Goal: Task Accomplishment & Management: Manage account settings

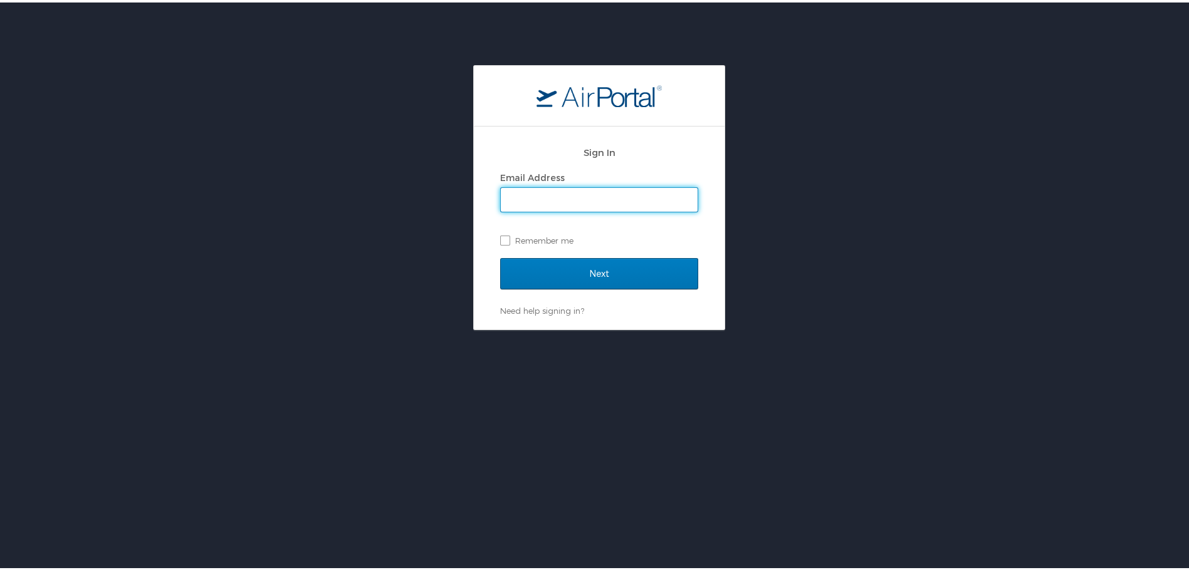
click at [568, 198] on input "Email Address" at bounding box center [599, 198] width 197 height 24
type input "/"
type input "[EMAIL_ADDRESS][PERSON_NAME][DOMAIN_NAME]"
click at [500, 256] on input "Next" at bounding box center [599, 271] width 198 height 31
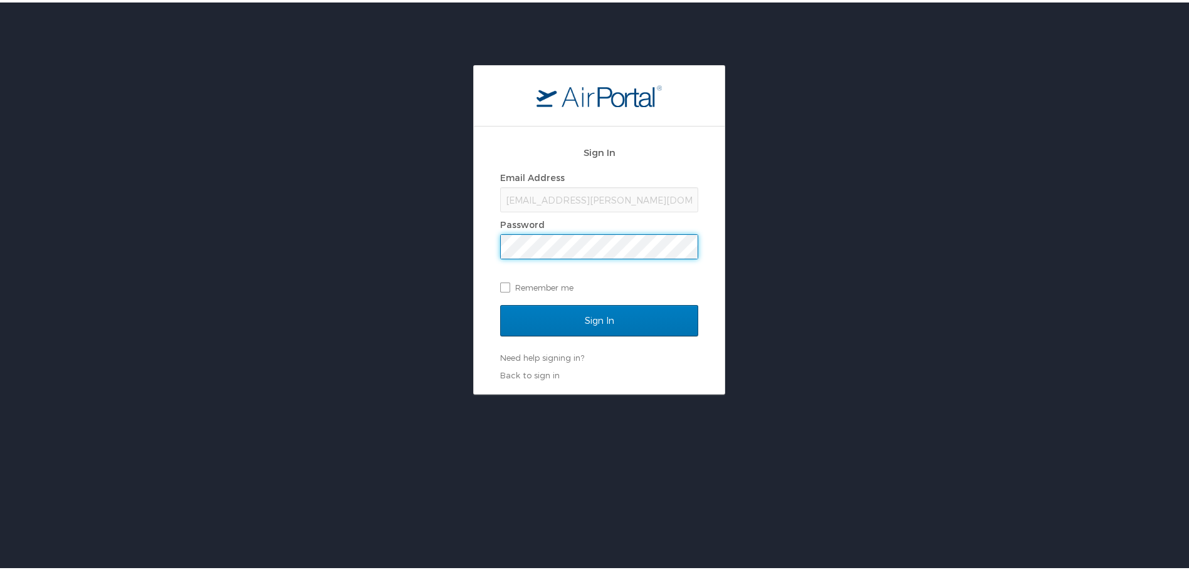
click at [500, 303] on input "Sign In" at bounding box center [599, 318] width 198 height 31
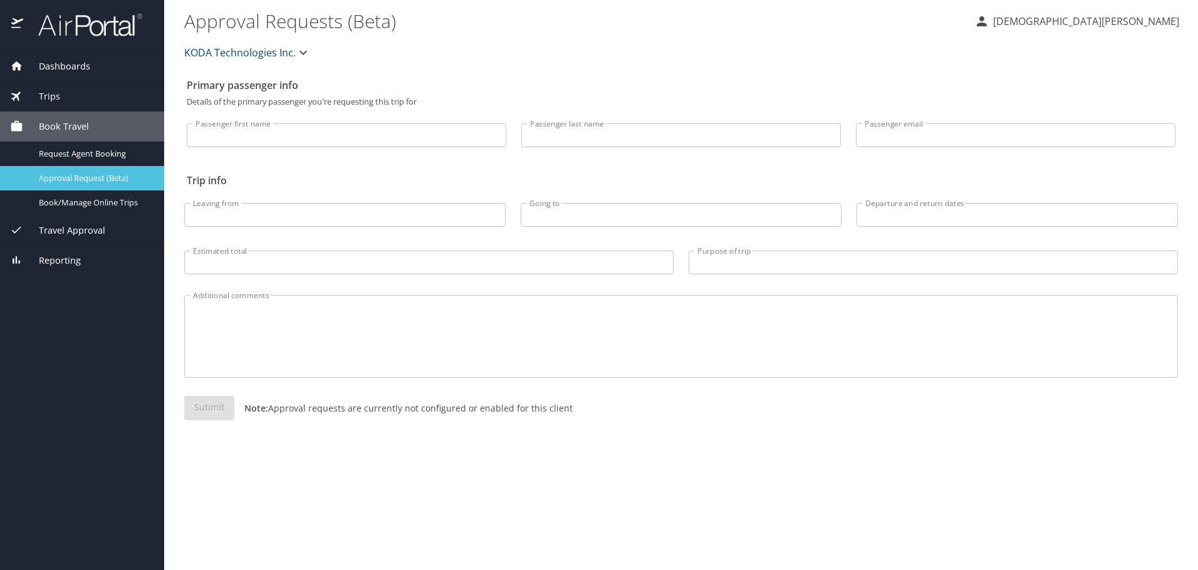
click at [115, 174] on span "Approval Request (Beta)" at bounding box center [94, 178] width 110 height 12
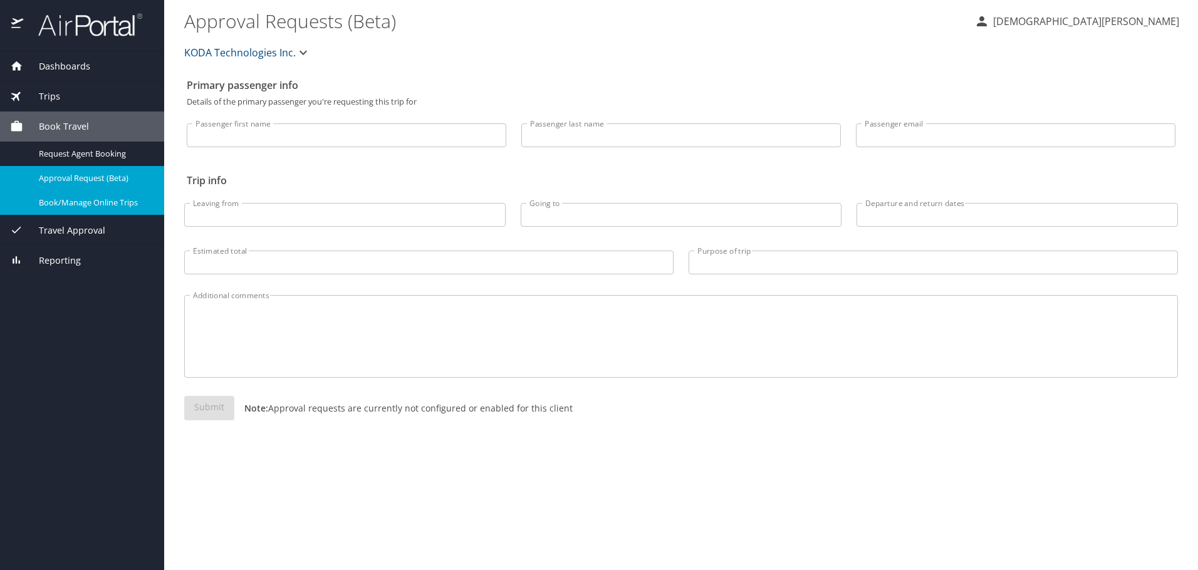
click at [109, 205] on span "Book/Manage Online Trips" at bounding box center [94, 203] width 110 height 12
click at [81, 102] on div "Trips" at bounding box center [82, 97] width 144 height 14
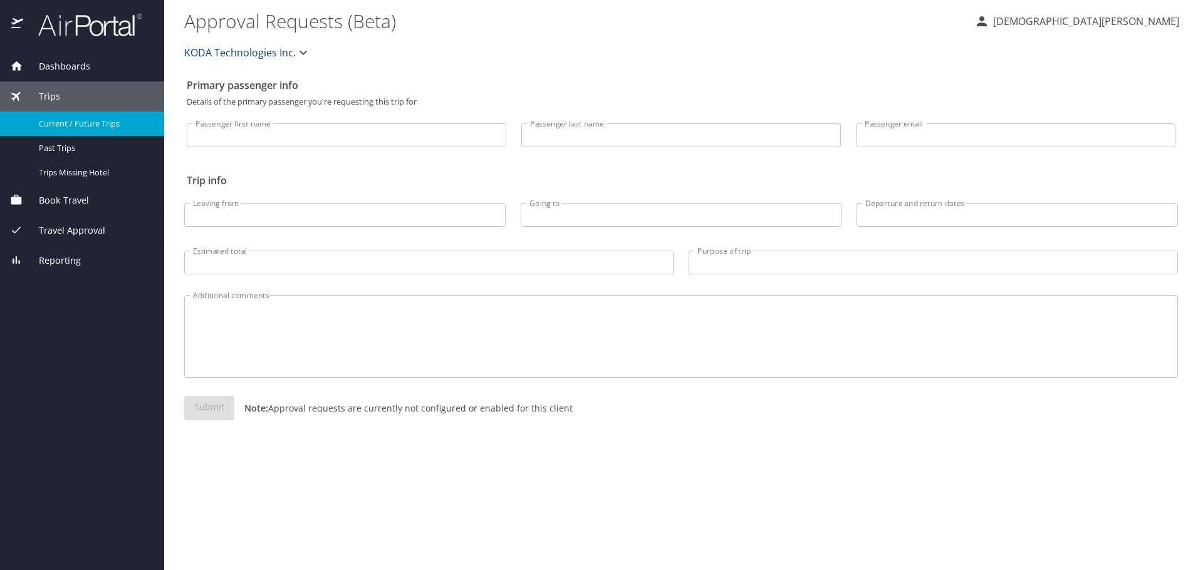
click at [75, 130] on div "Current / Future Trips" at bounding box center [82, 124] width 144 height 14
